Goal: Register for event/course

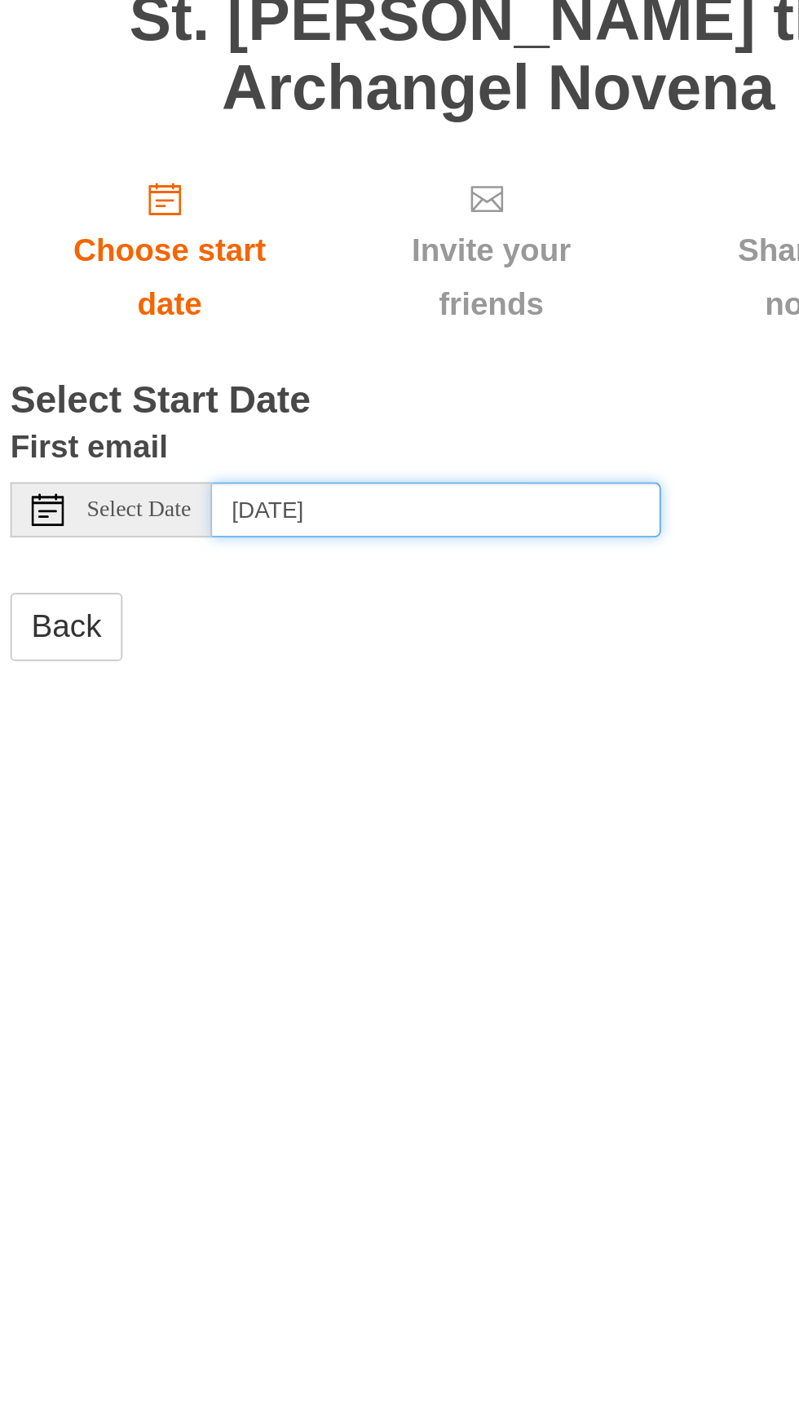
click at [362, 462] on input "[DATE]" at bounding box center [368, 476] width 225 height 28
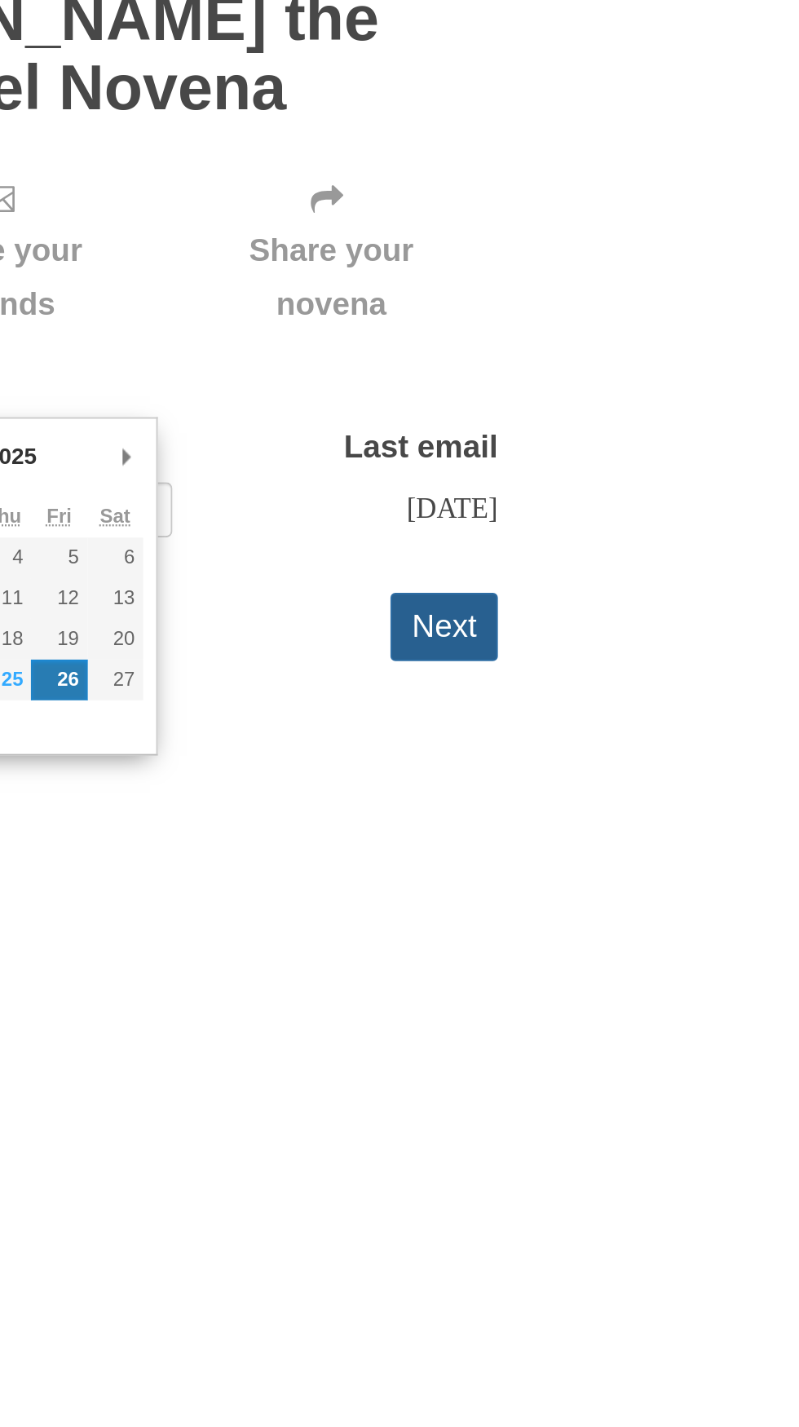
click at [634, 518] on button "Next" at bounding box center [617, 534] width 54 height 33
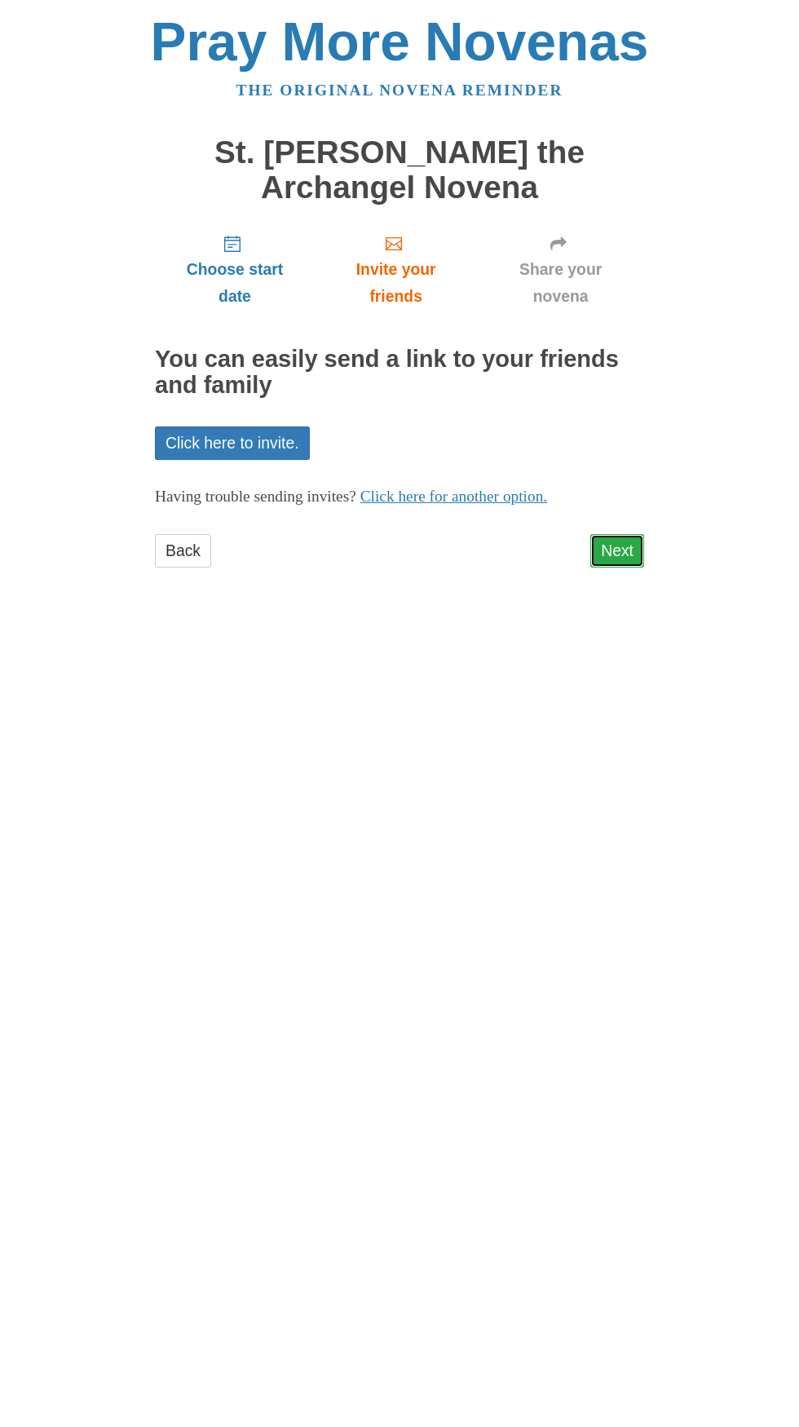
click at [623, 534] on link "Next" at bounding box center [617, 550] width 54 height 33
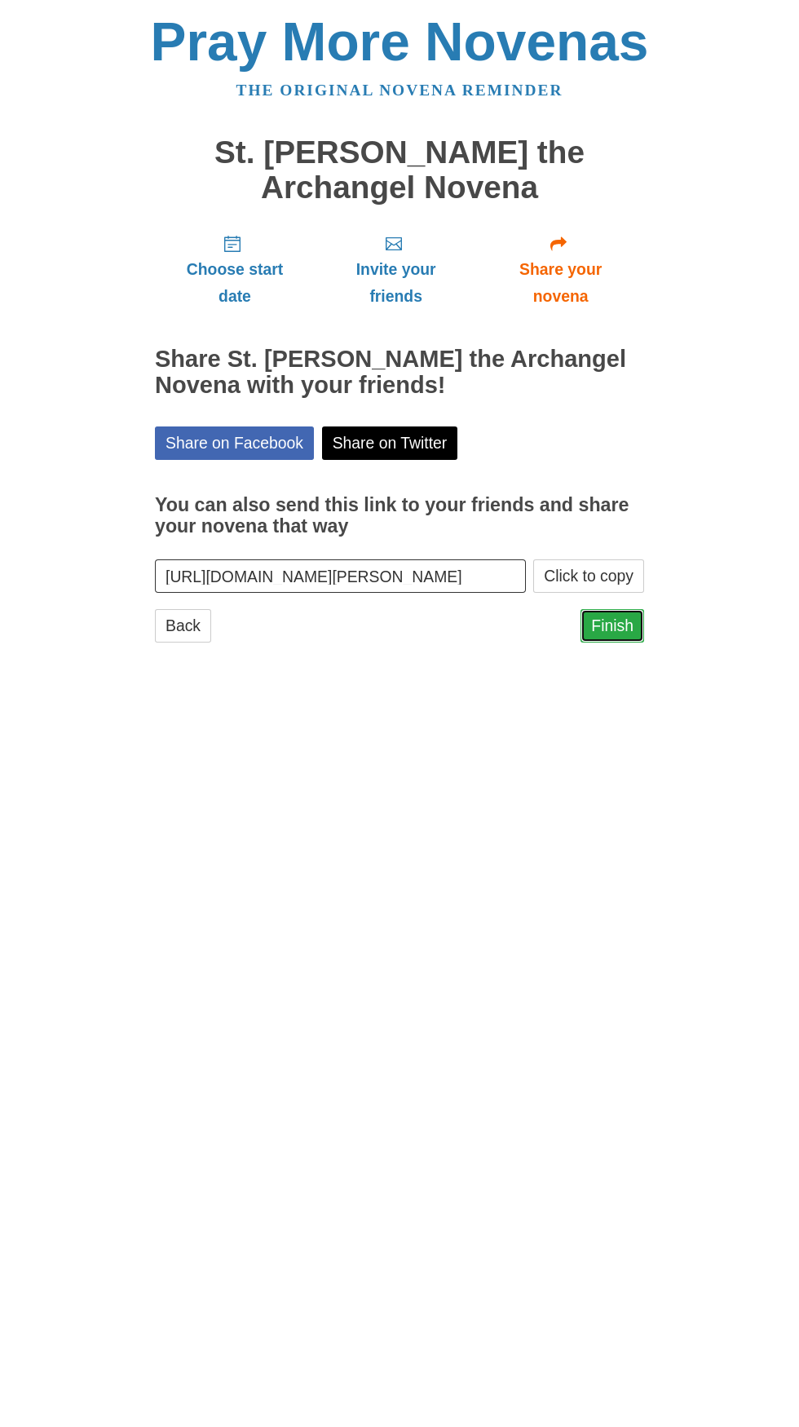
click at [621, 609] on link "Finish" at bounding box center [613, 625] width 64 height 33
